Goal: Find contact information: Find contact information

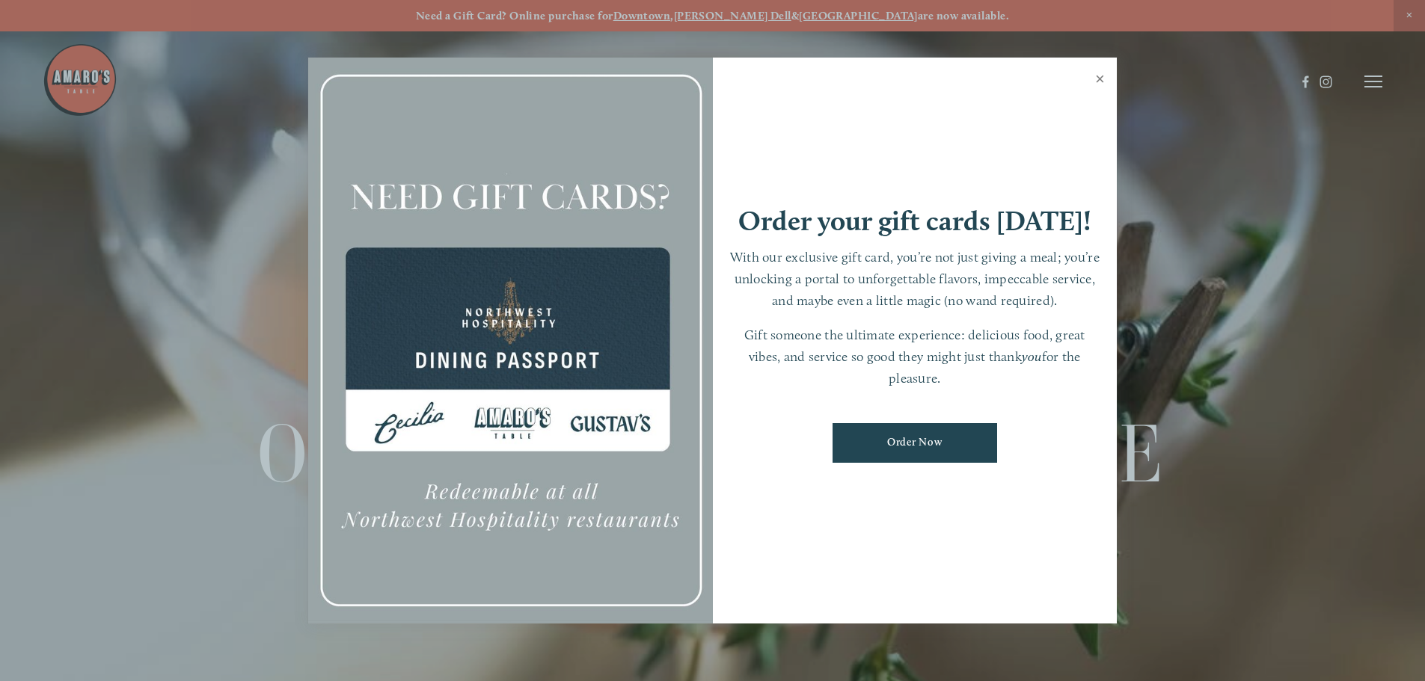
click at [1097, 79] on link "Close" at bounding box center [1099, 81] width 29 height 42
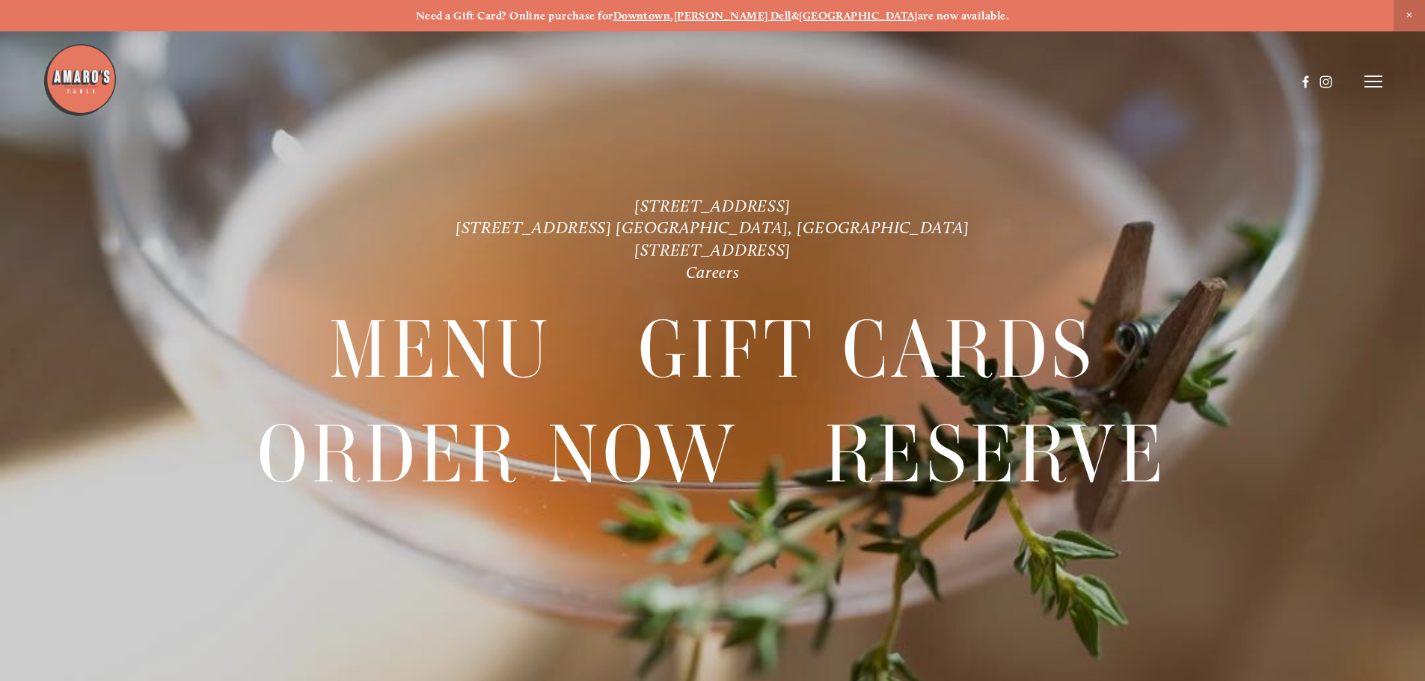
click at [1369, 80] on icon at bounding box center [1373, 81] width 18 height 13
click at [1175, 79] on span "Visit" at bounding box center [1171, 81] width 25 height 14
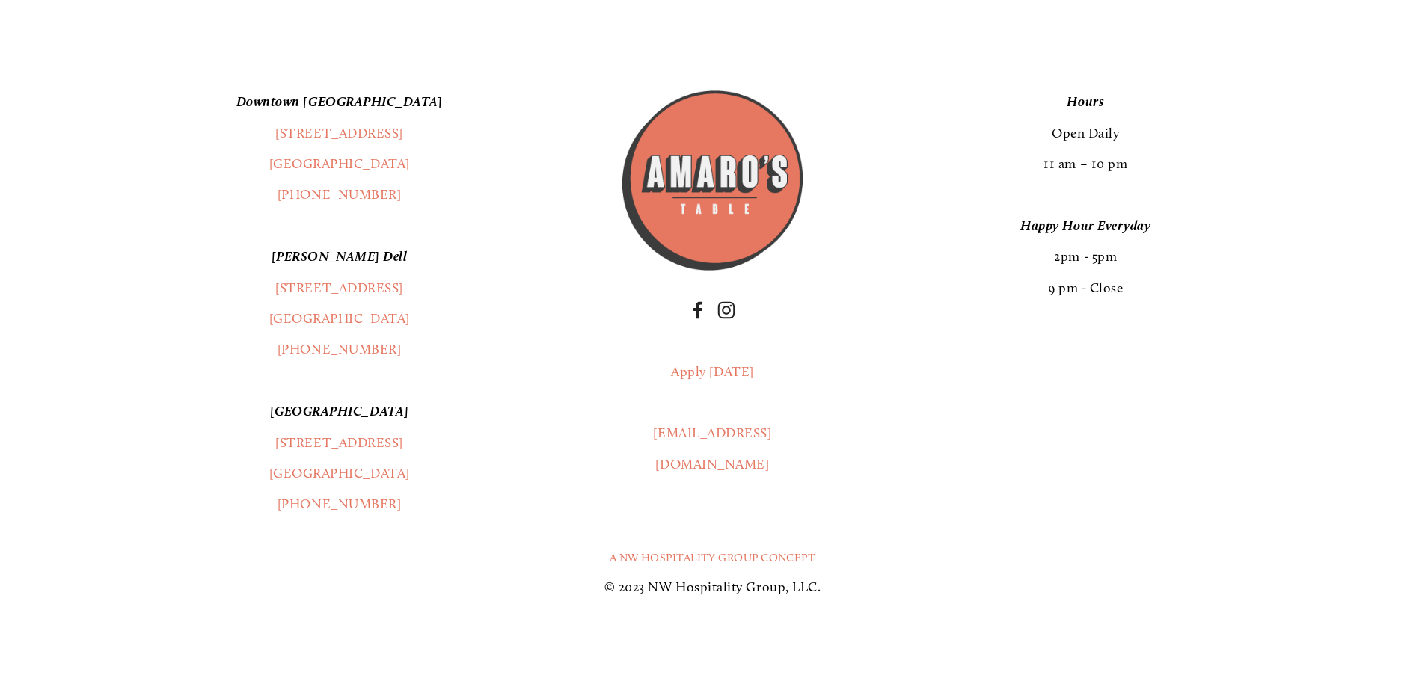
scroll to position [4037, 0]
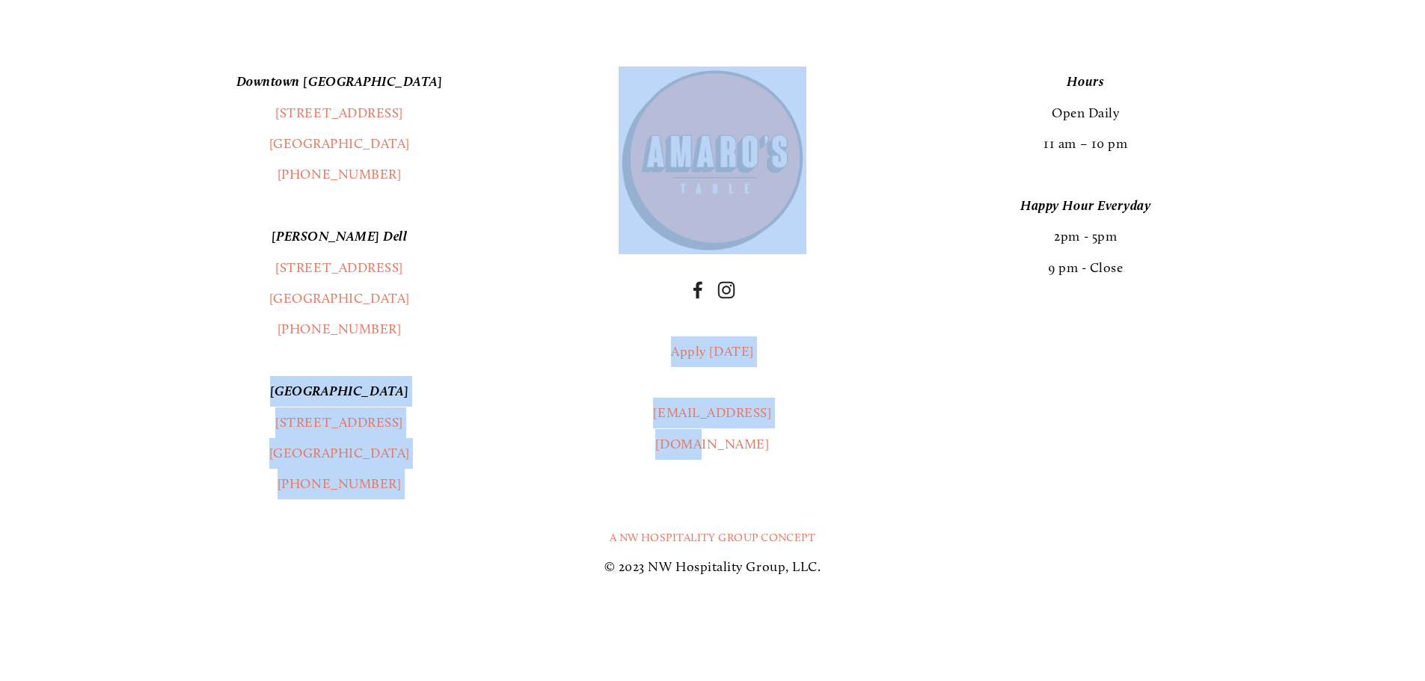
drag, startPoint x: 725, startPoint y: 404, endPoint x: 598, endPoint y: 404, distance: 126.4
click at [598, 404] on div "[GEOGRAPHIC_DATA] [STREET_ADDRESS] (360) 718-2942 [PERSON_NAME] Dell [STREET_AD…" at bounding box center [712, 284] width 1279 height 434
click at [853, 450] on div "[GEOGRAPHIC_DATA] [STREET_ADDRESS] (360) 718-2942 [PERSON_NAME] Dell [STREET_AD…" at bounding box center [712, 284] width 1279 height 434
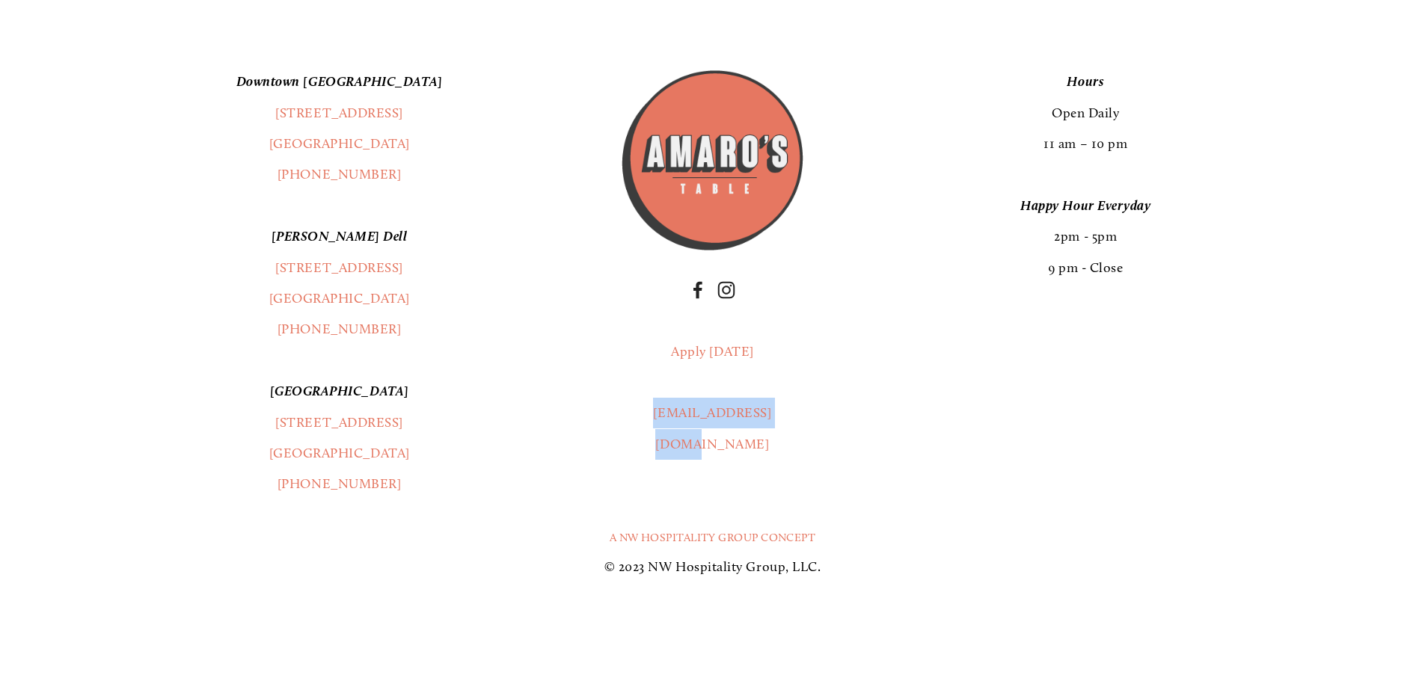
drag, startPoint x: 797, startPoint y: 418, endPoint x: 640, endPoint y: 426, distance: 157.3
click at [640, 426] on p "[EMAIL_ADDRESS][DOMAIN_NAME]" at bounding box center [713, 429] width 188 height 62
copy link "[EMAIL_ADDRESS][DOMAIN_NAME]"
